Goal: Task Accomplishment & Management: Use online tool/utility

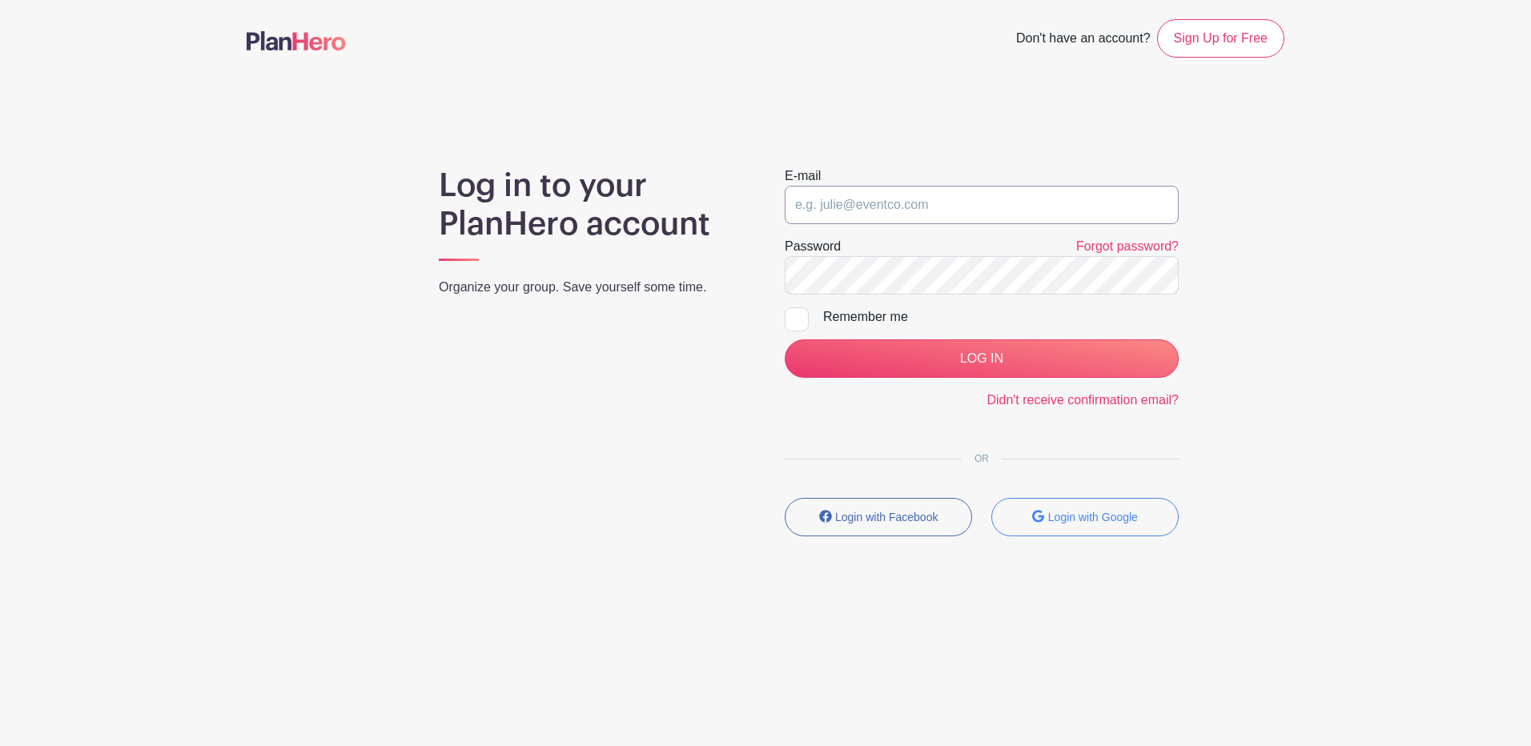
drag, startPoint x: 1073, startPoint y: 199, endPoint x: 1079, endPoint y: 191, distance: 10.4
click at [1079, 189] on input "email" at bounding box center [982, 205] width 394 height 38
click at [1075, 206] on input "email" at bounding box center [982, 205] width 394 height 38
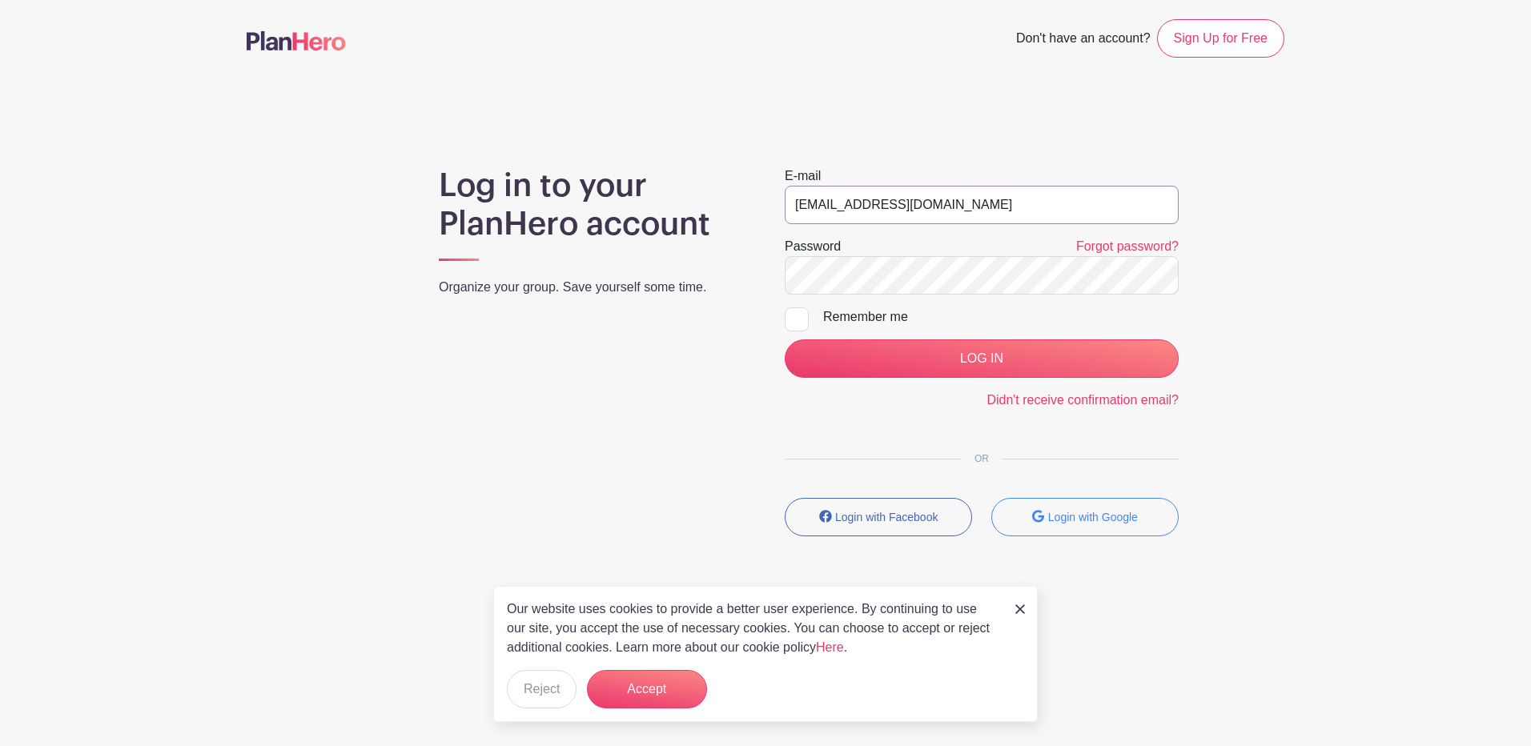
type input "[EMAIL_ADDRESS][DOMAIN_NAME]"
click at [996, 362] on input "LOG IN" at bounding box center [982, 359] width 394 height 38
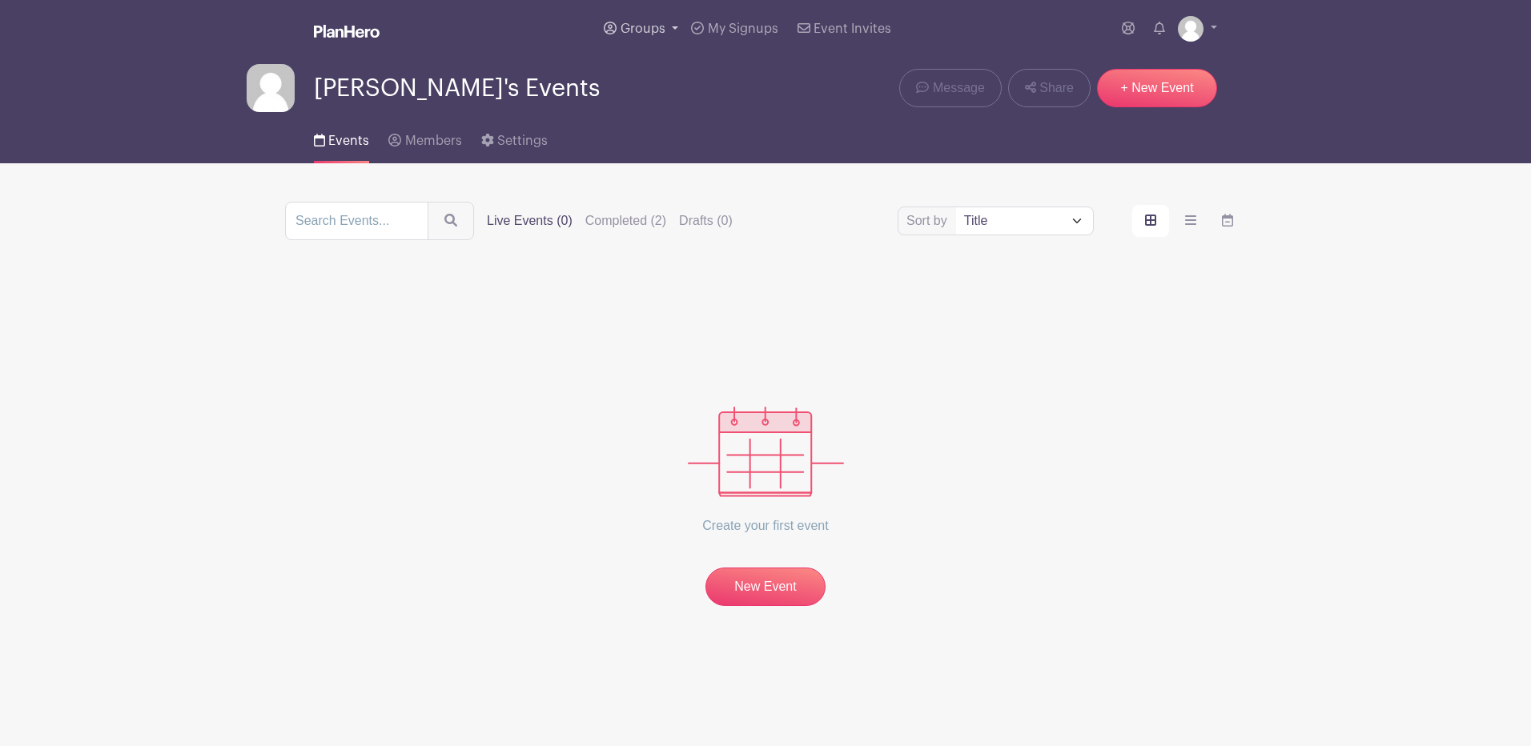
click at [654, 29] on span "Groups" at bounding box center [643, 28] width 45 height 13
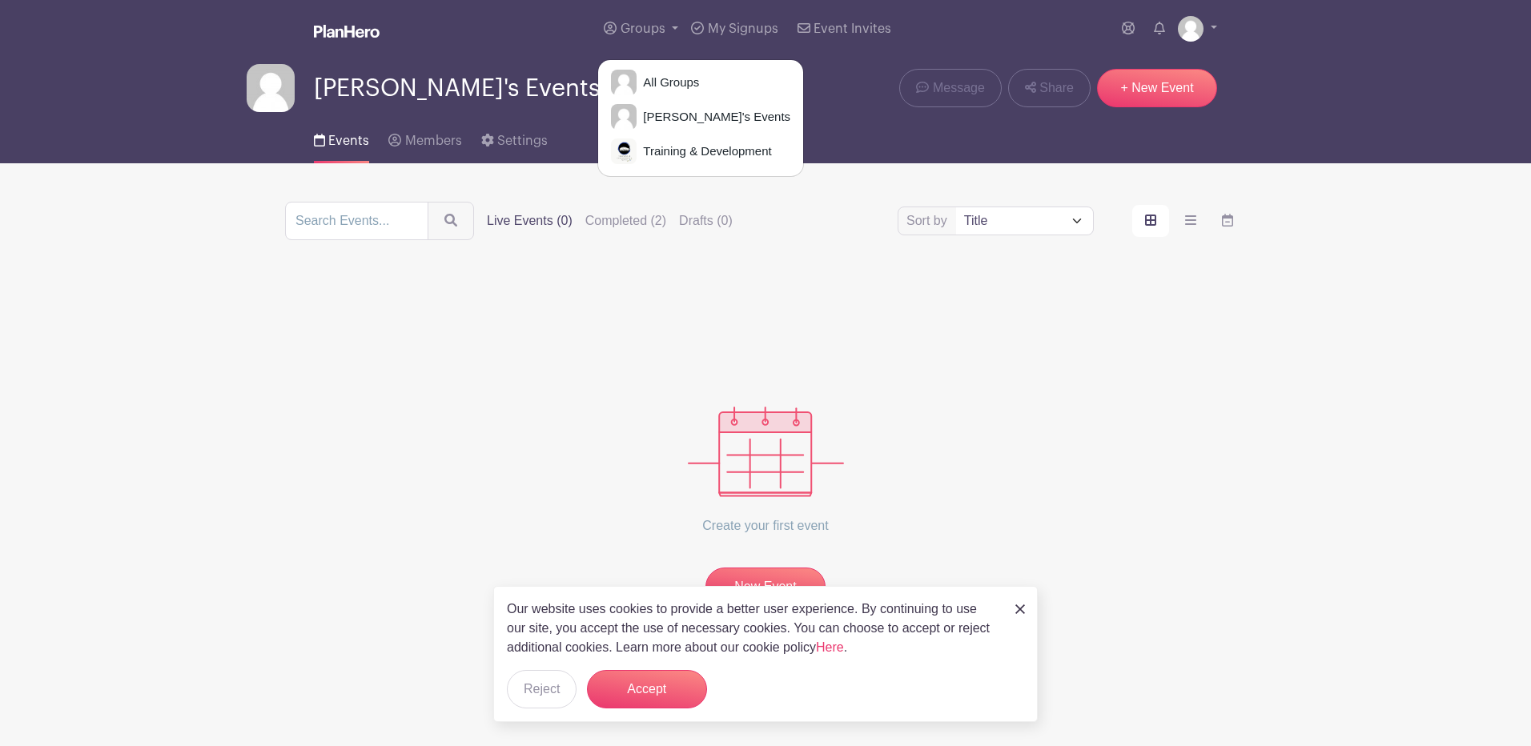
click at [1021, 612] on img at bounding box center [1021, 610] width 10 height 10
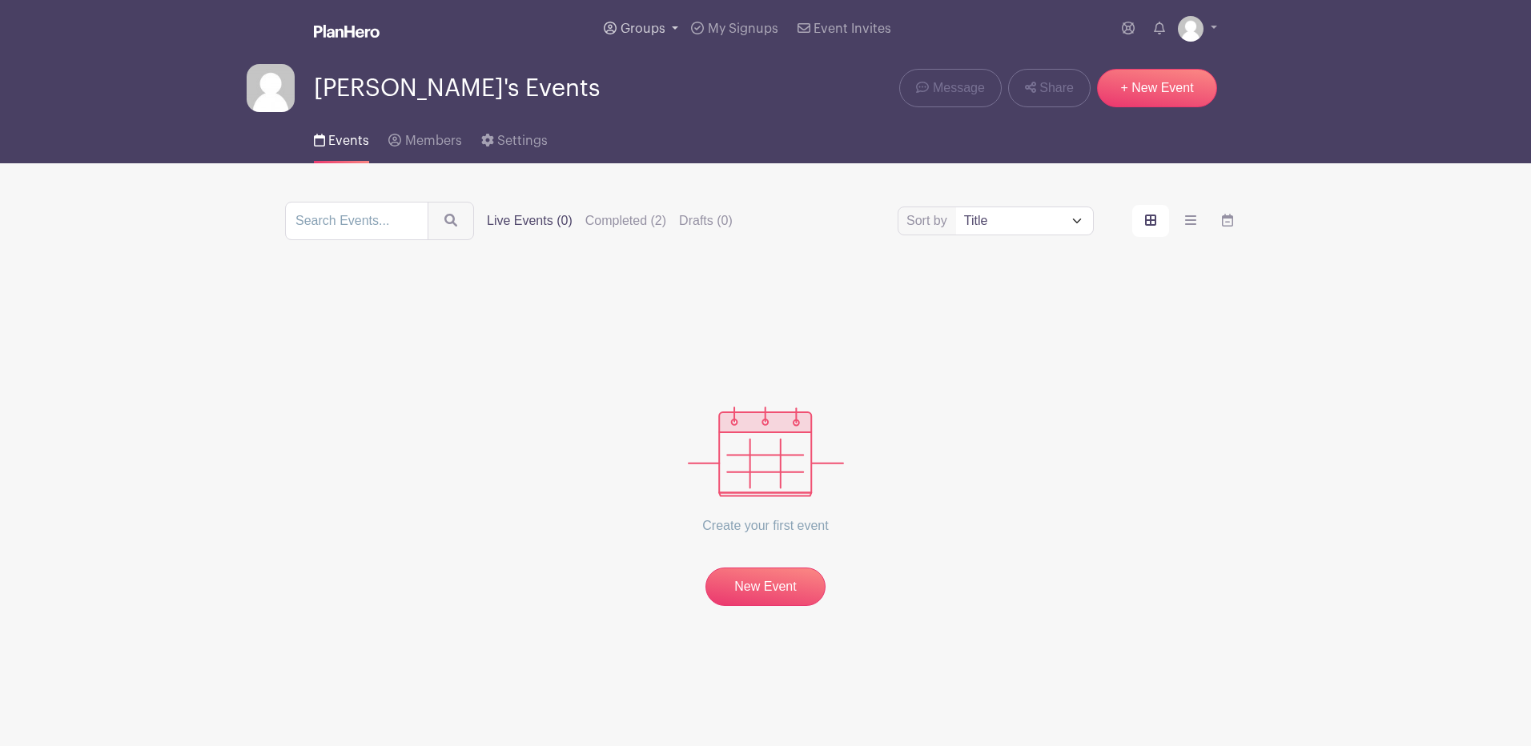
click at [629, 31] on span "Groups" at bounding box center [643, 28] width 45 height 13
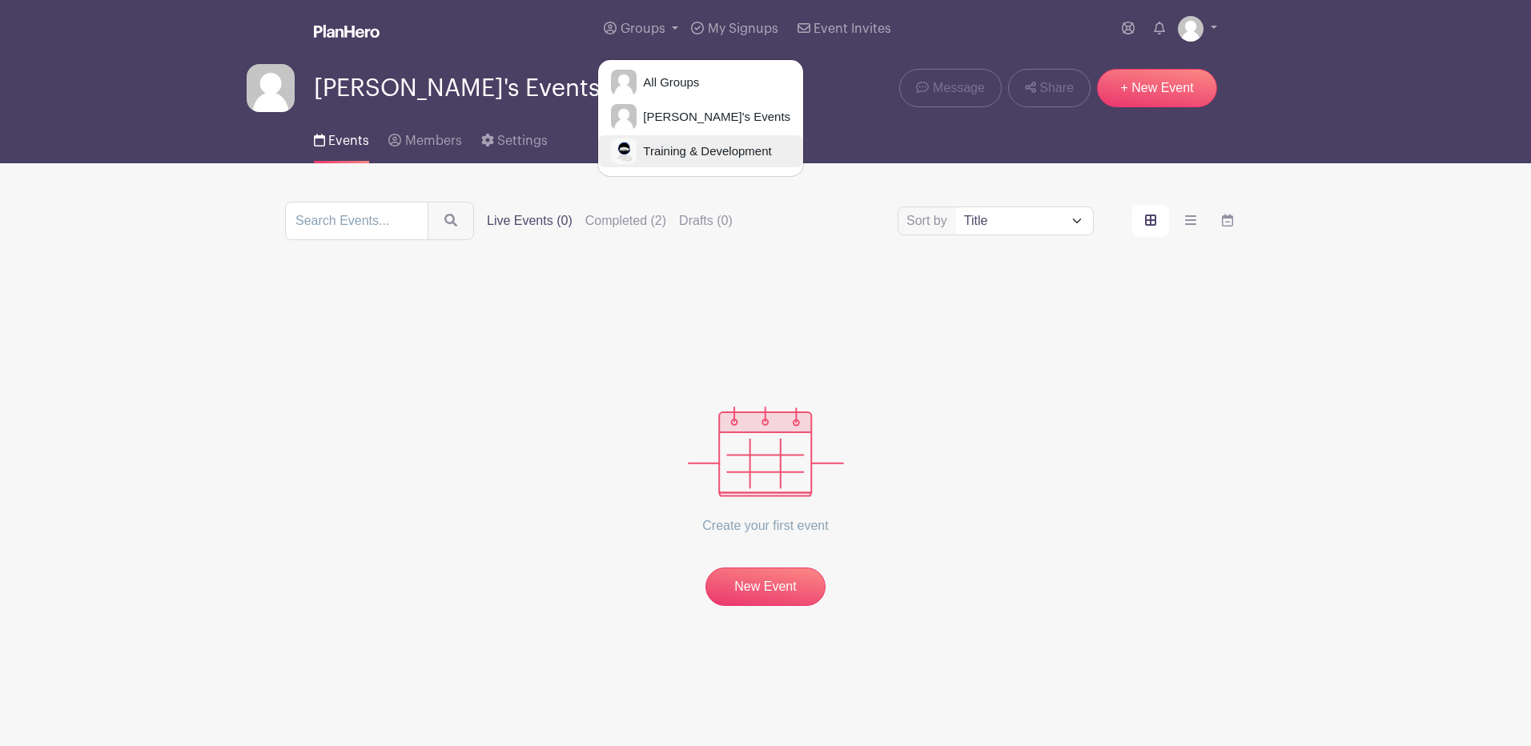
click at [650, 157] on span "Training & Development" at bounding box center [704, 152] width 135 height 18
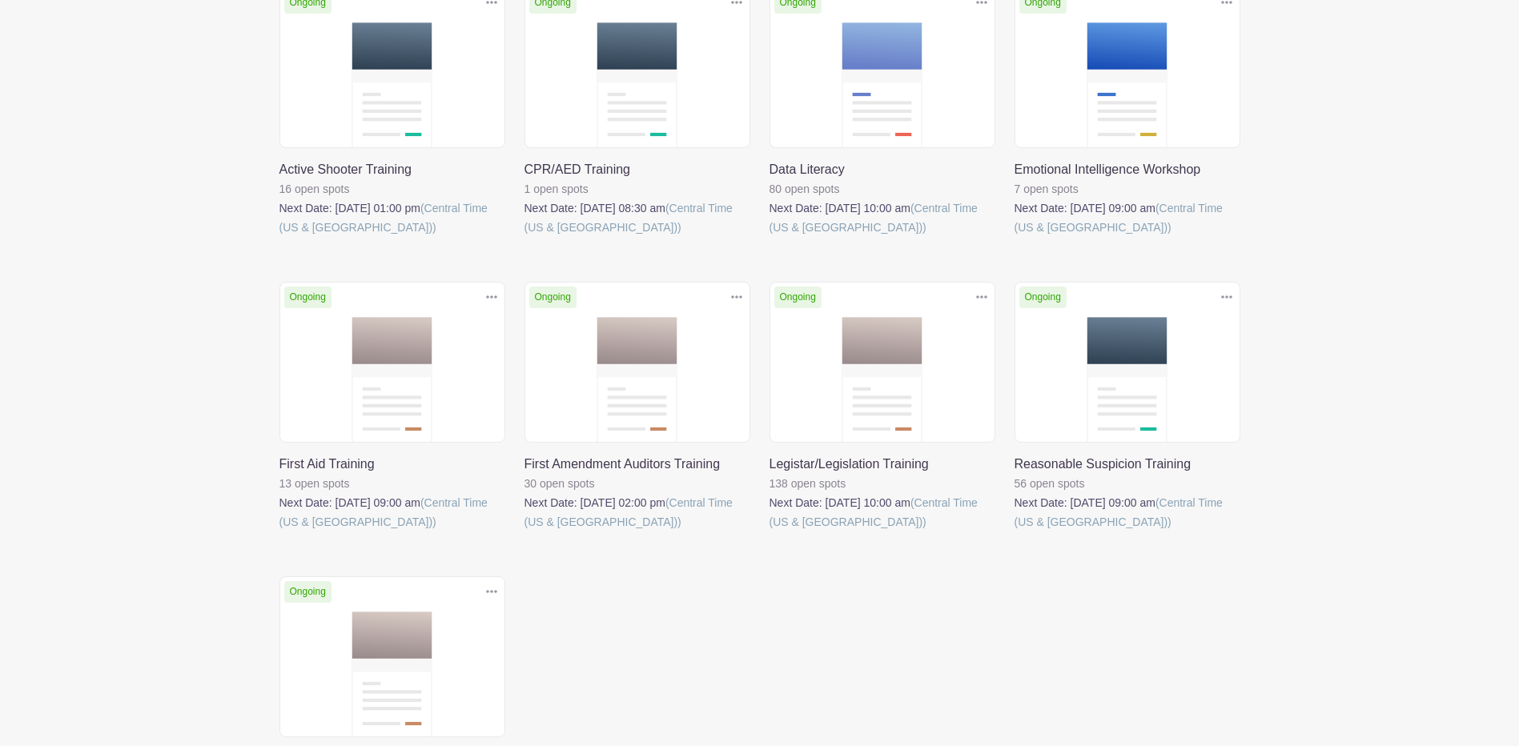
scroll to position [320, 0]
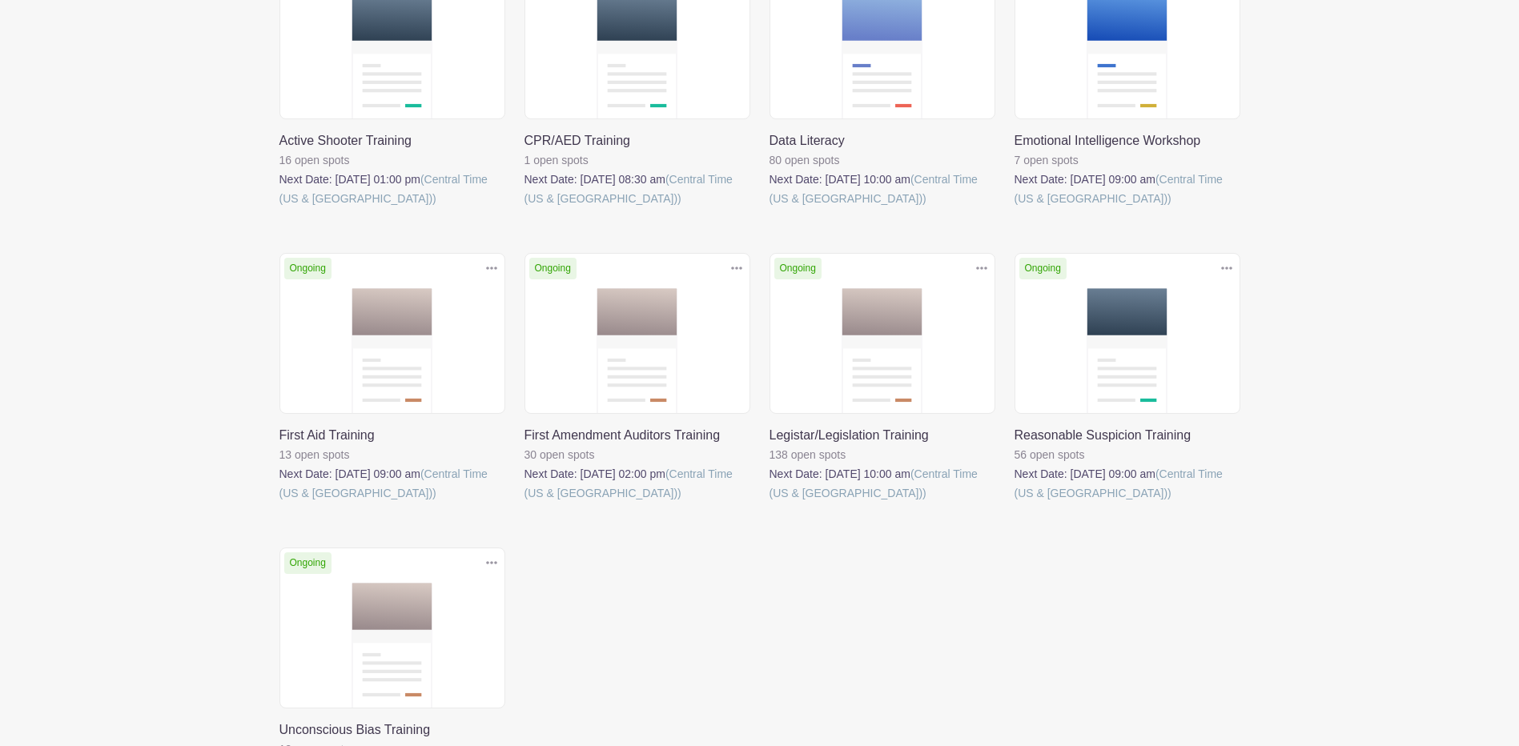
click at [525, 503] on link at bounding box center [525, 503] width 0 height 0
